Goal: Task Accomplishment & Management: Use online tool/utility

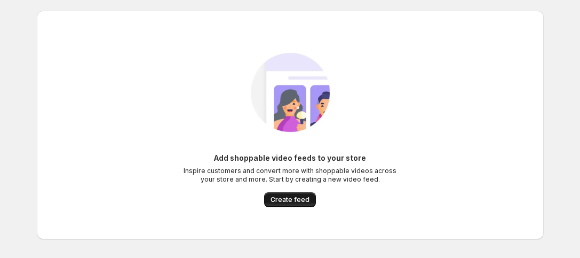
click at [299, 199] on span "Create feed" at bounding box center [290, 199] width 39 height 9
click at [293, 198] on span "Create feed" at bounding box center [290, 199] width 39 height 9
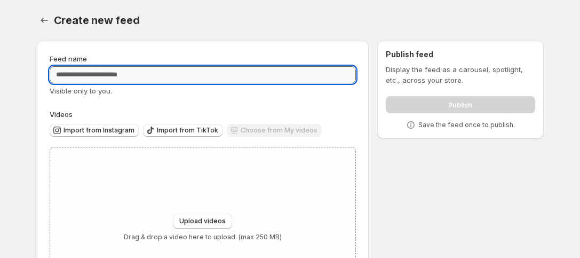
click at [121, 72] on input "Feed name" at bounding box center [203, 74] width 307 height 17
type input "*********"
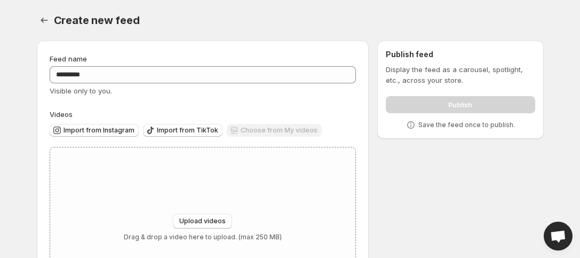
click at [423, 223] on div "Feed name ********* Visible only to you. Videos Import from Instagram Import fr…" at bounding box center [286, 183] width 516 height 302
click at [206, 220] on span "Upload videos" at bounding box center [202, 221] width 46 height 9
type input "**********"
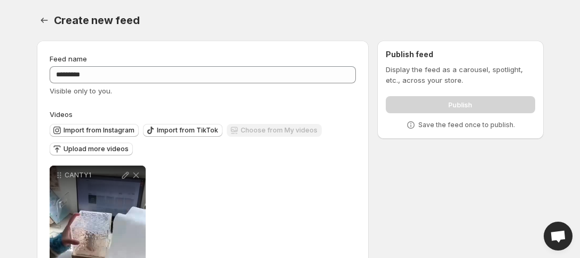
click at [115, 151] on span "Upload more videos" at bounding box center [96, 149] width 65 height 9
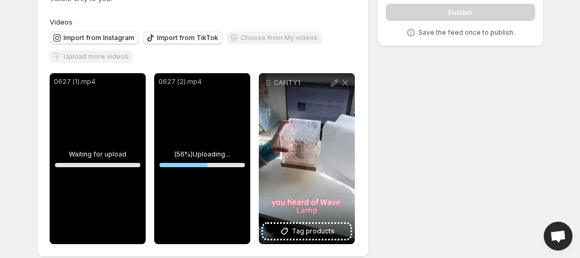
scroll to position [104, 0]
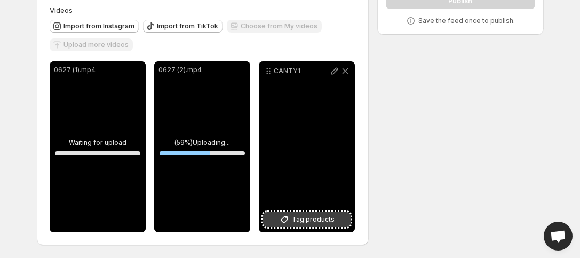
click at [285, 218] on icon at bounding box center [284, 219] width 11 height 11
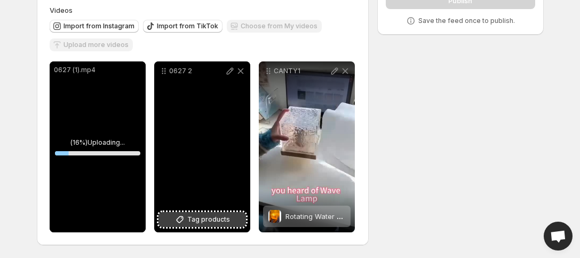
click at [196, 213] on button "Tag products" at bounding box center [203, 219] width 88 height 15
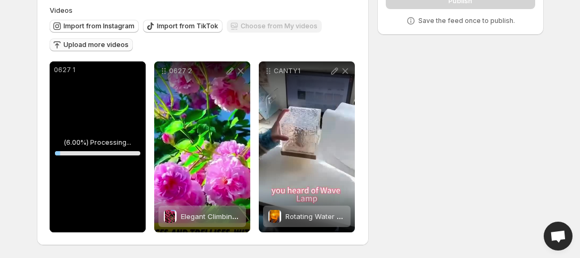
click at [110, 46] on span "Upload more videos" at bounding box center [96, 45] width 65 height 9
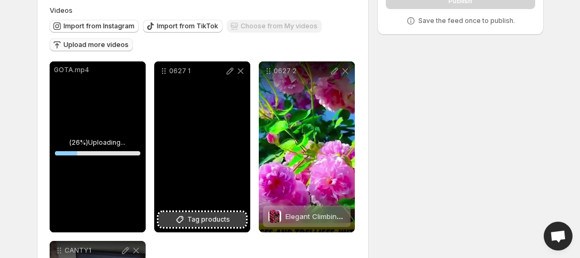
click at [196, 217] on span "Tag products" at bounding box center [208, 219] width 43 height 11
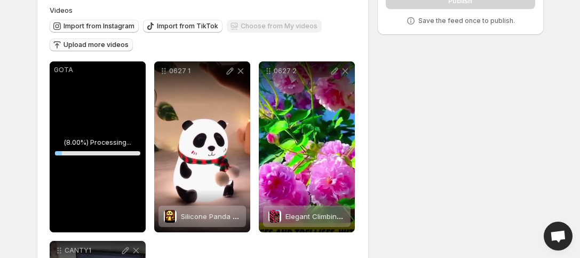
click at [129, 48] on button "Upload more videos" at bounding box center [91, 44] width 83 height 13
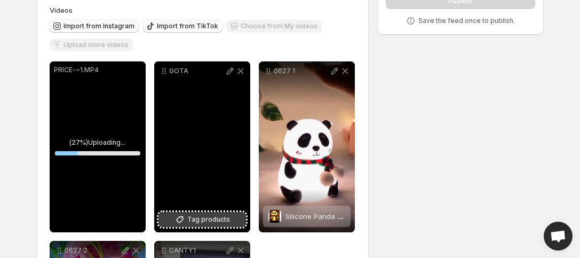
click at [214, 224] on span "Tag products" at bounding box center [208, 219] width 43 height 11
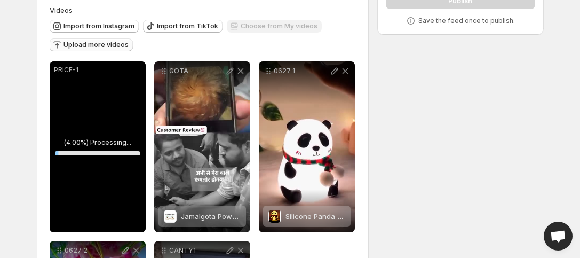
click at [93, 46] on span "Upload more videos" at bounding box center [96, 45] width 65 height 9
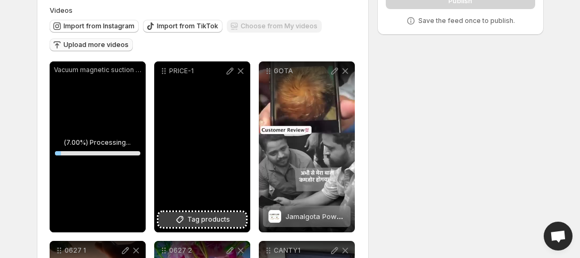
click at [233, 216] on button "Tag products" at bounding box center [203, 219] width 88 height 15
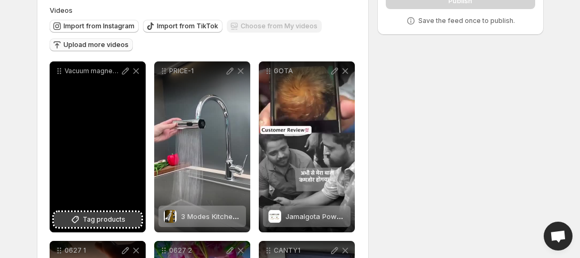
click at [80, 220] on icon at bounding box center [75, 219] width 11 height 11
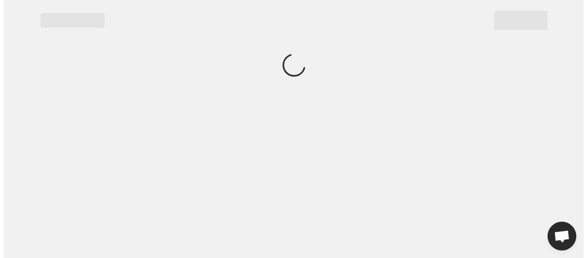
scroll to position [0, 0]
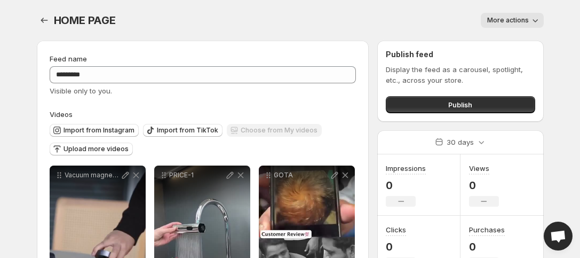
click at [438, 114] on div "Publish feed Display the feed as a carousel, spotlight, etc., across your store…" at bounding box center [460, 81] width 166 height 81
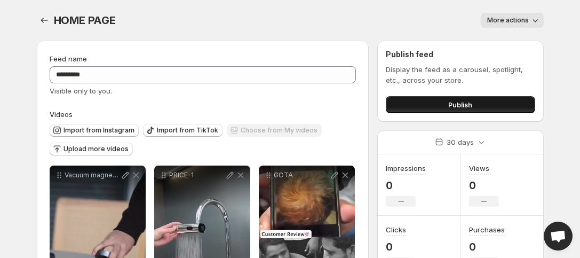
click at [441, 108] on button "Publish" at bounding box center [460, 104] width 149 height 17
click at [445, 104] on button "Publish" at bounding box center [460, 104] width 149 height 17
